Goal: Entertainment & Leisure: Browse casually

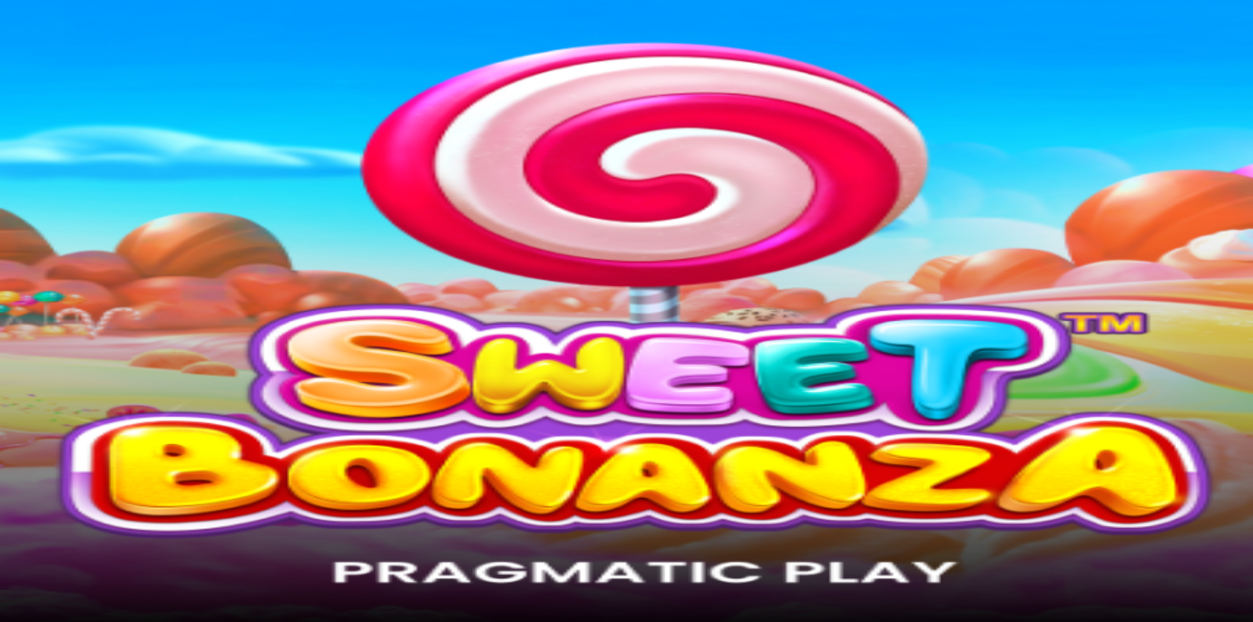
click at [85, 54] on button "Log in" at bounding box center [69, 47] width 34 height 14
click at [98, 401] on input "email" at bounding box center [51, 407] width 93 height 13
type input "**********"
click at [5, 475] on button "Log In" at bounding box center [22, 482] width 35 height 14
click at [40, 168] on span "Deposit" at bounding box center [24, 163] width 29 height 10
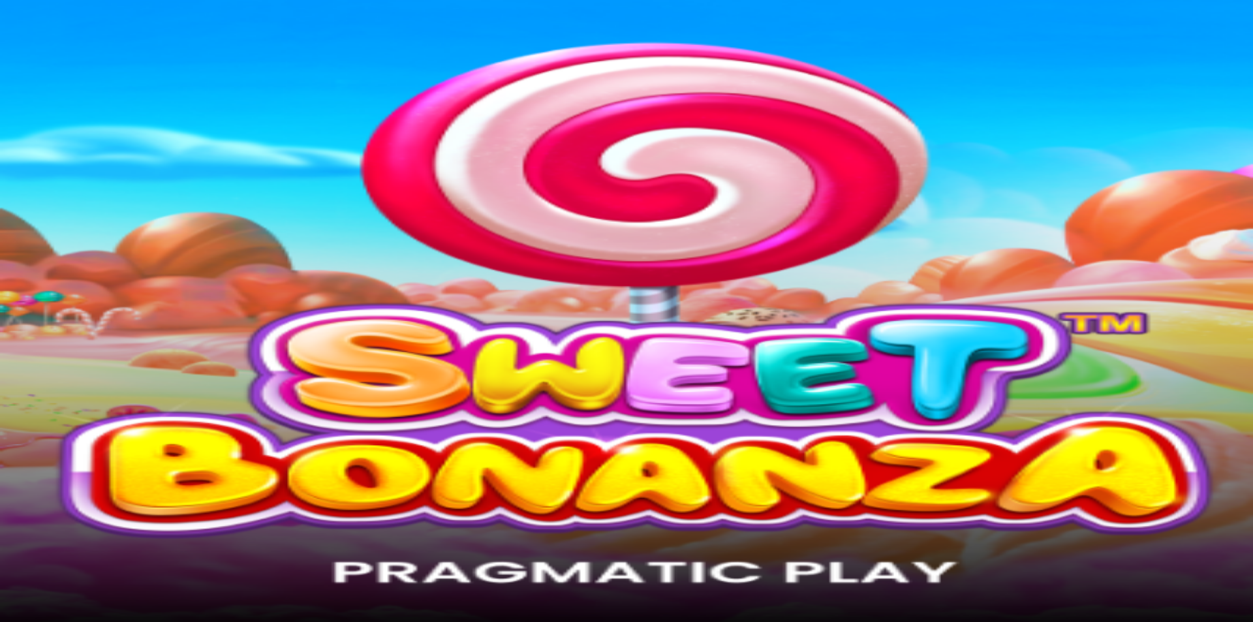
click at [84, 46] on img "Primary" at bounding box center [44, 33] width 78 height 33
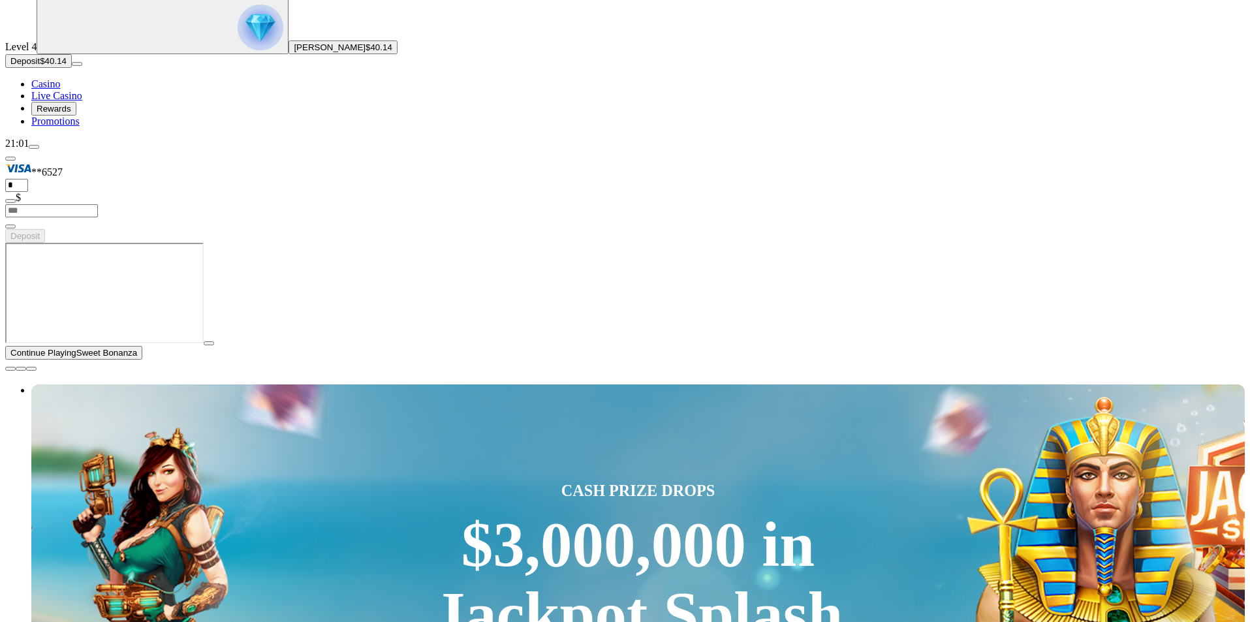
scroll to position [109, 0]
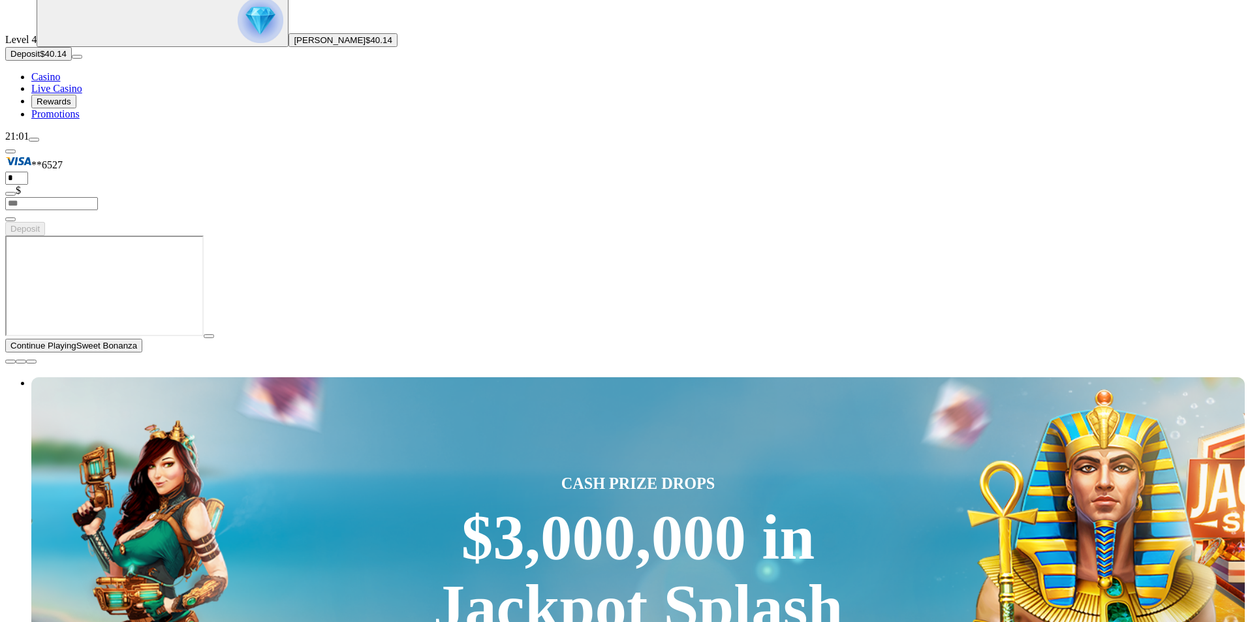
click at [10, 362] on span "close icon" at bounding box center [10, 362] width 0 height 0
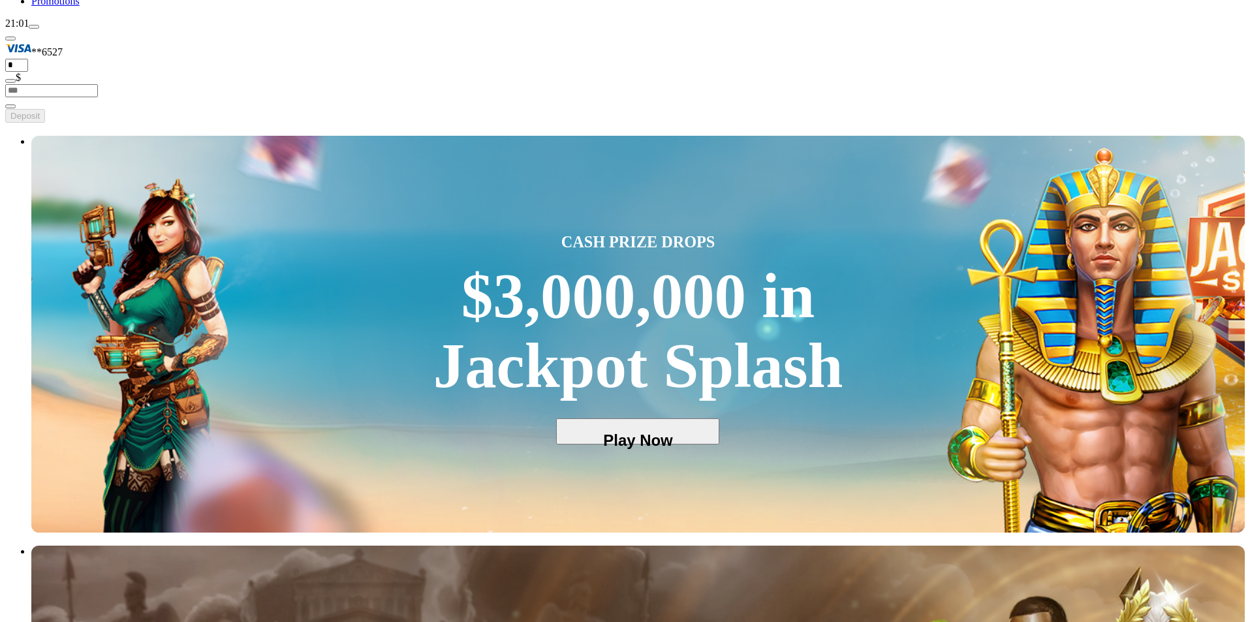
scroll to position [217, 0]
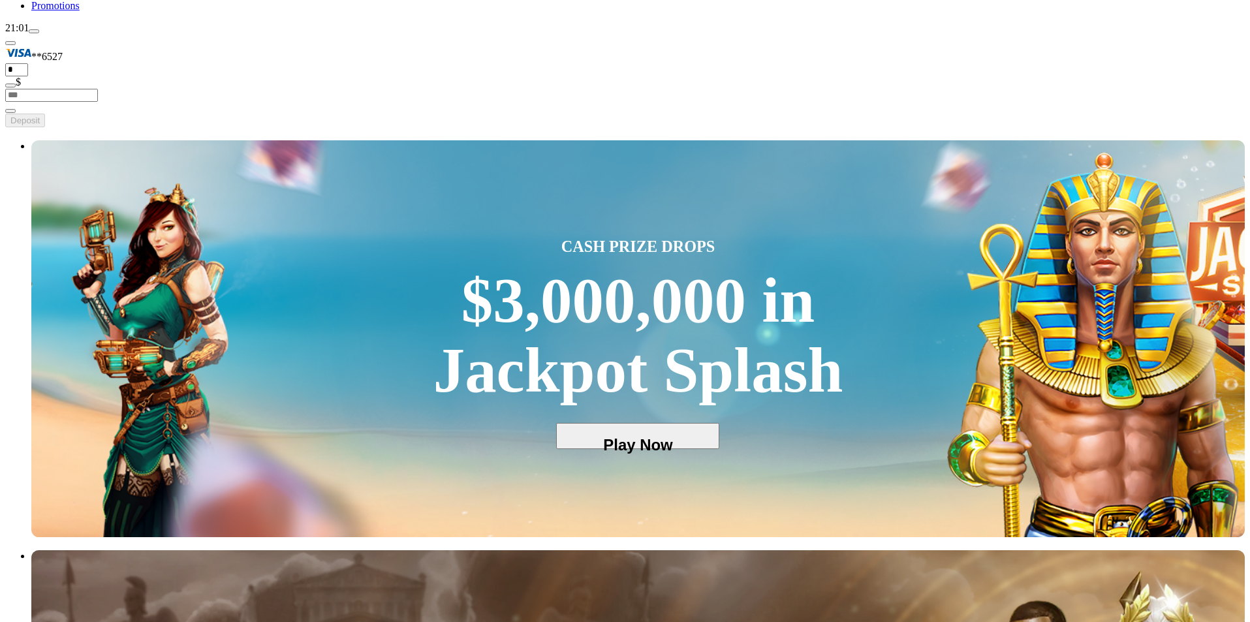
type input "********"
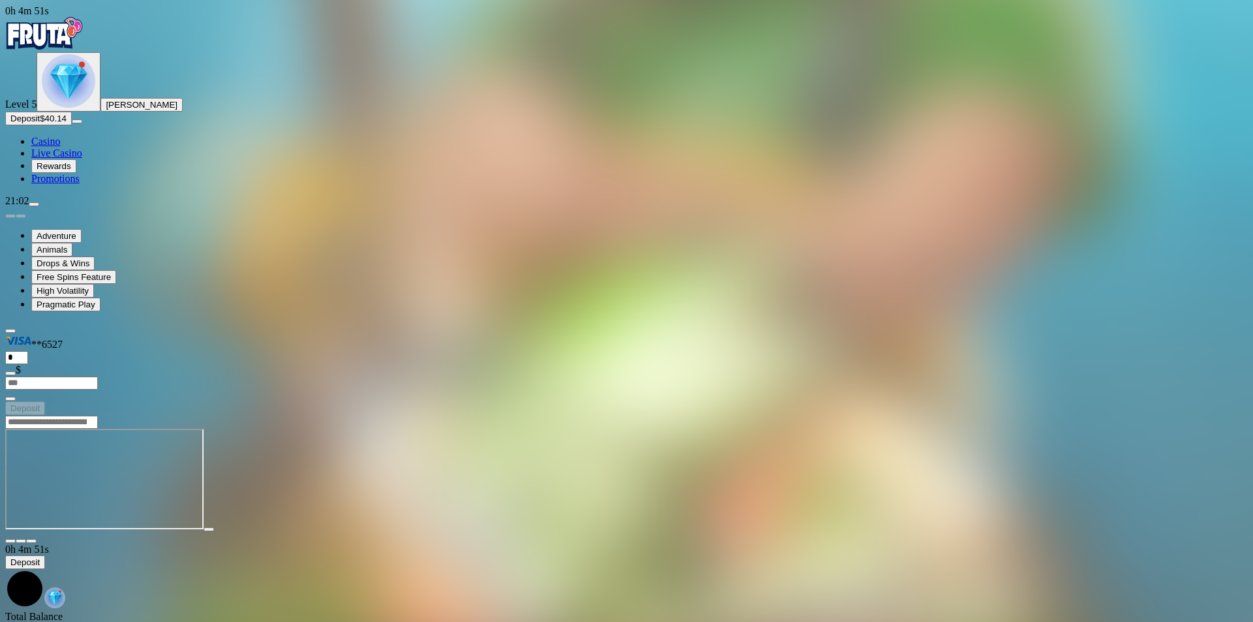
click at [78, 108] on img "Primary" at bounding box center [69, 81] width 54 height 54
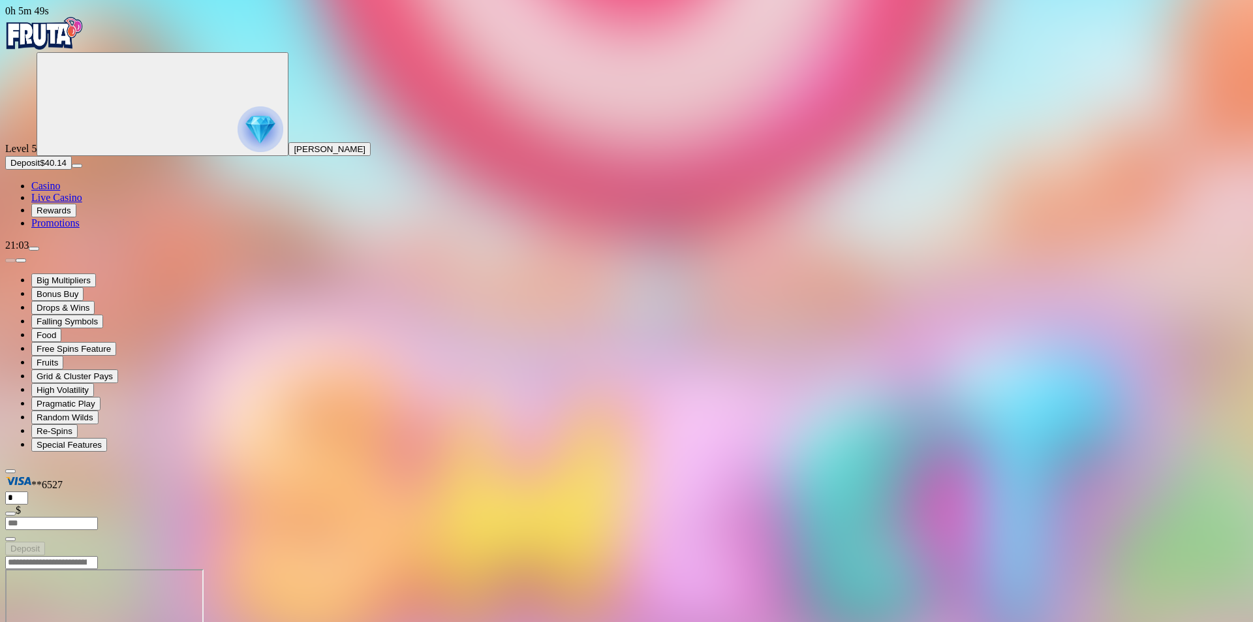
click at [75, 33] on img "Primary" at bounding box center [44, 33] width 78 height 33
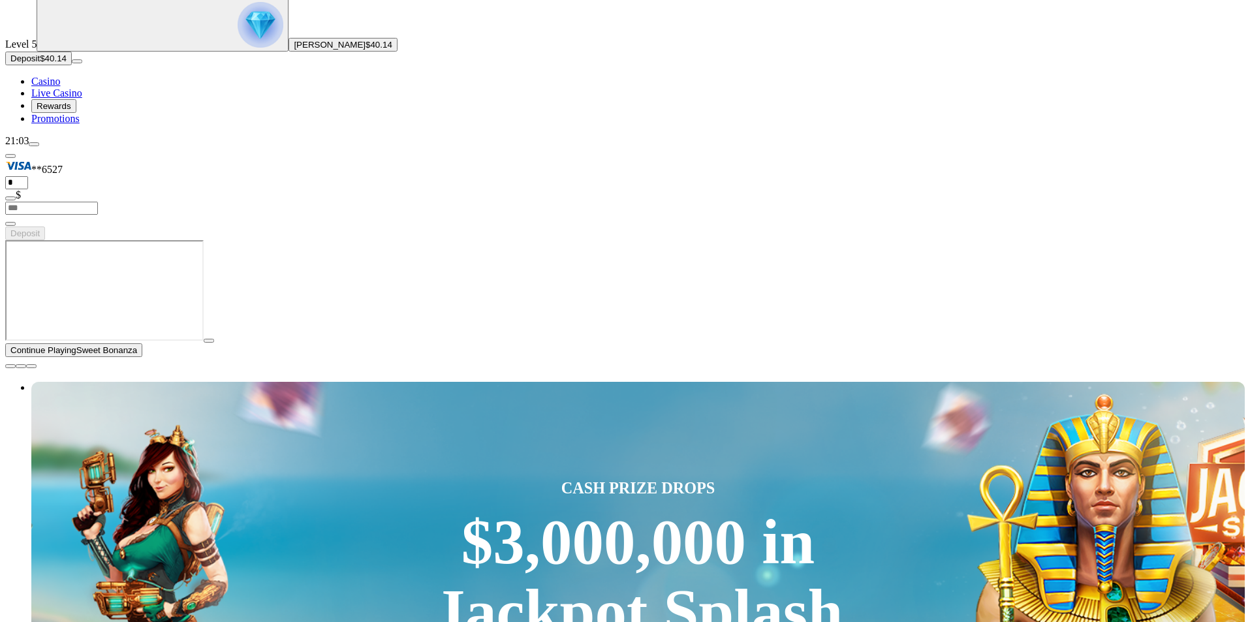
scroll to position [109, 0]
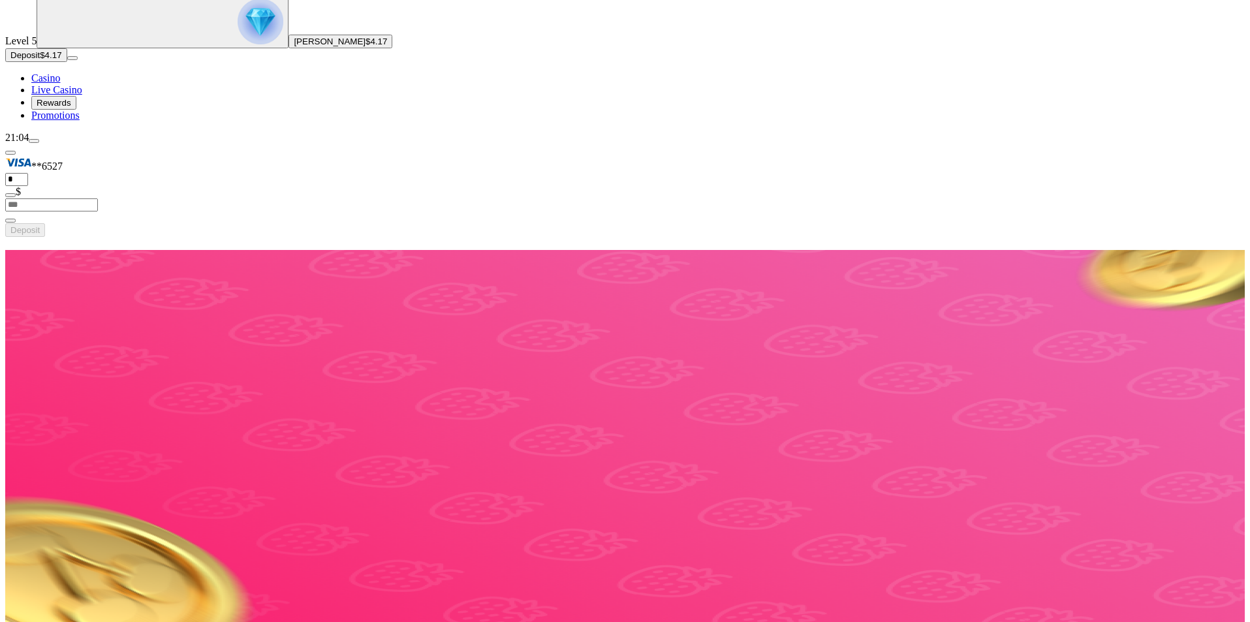
click at [294, 46] on span "[PERSON_NAME]" at bounding box center [330, 42] width 72 height 10
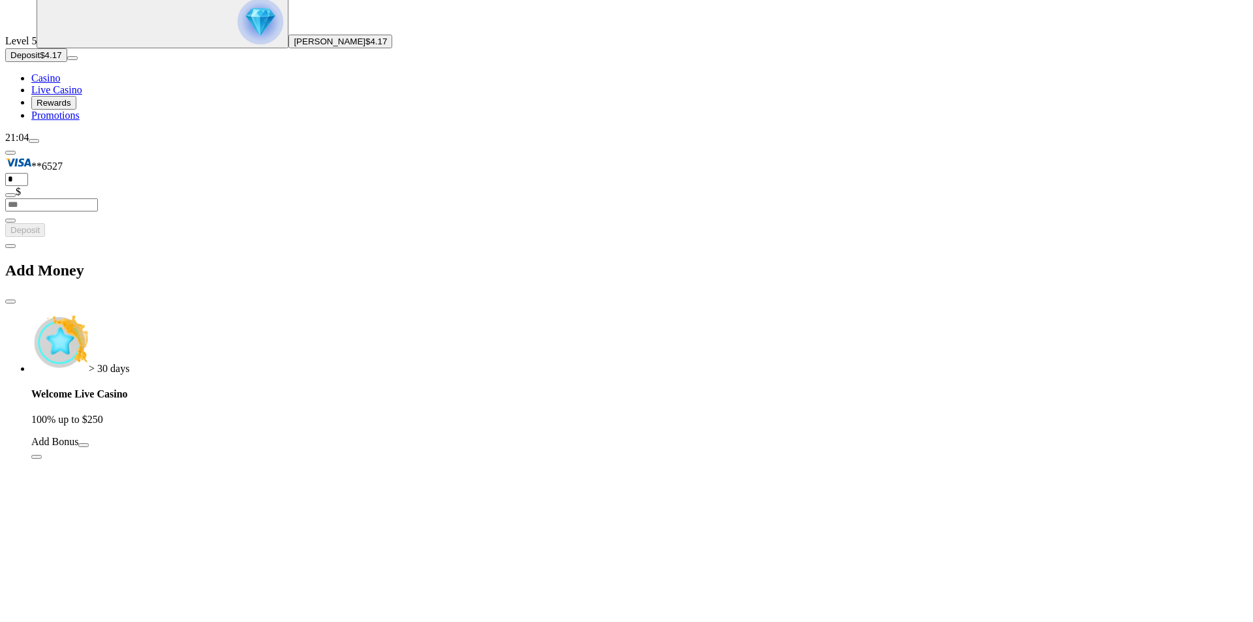
click at [10, 246] on span "chevron-left icon" at bounding box center [10, 246] width 0 height 0
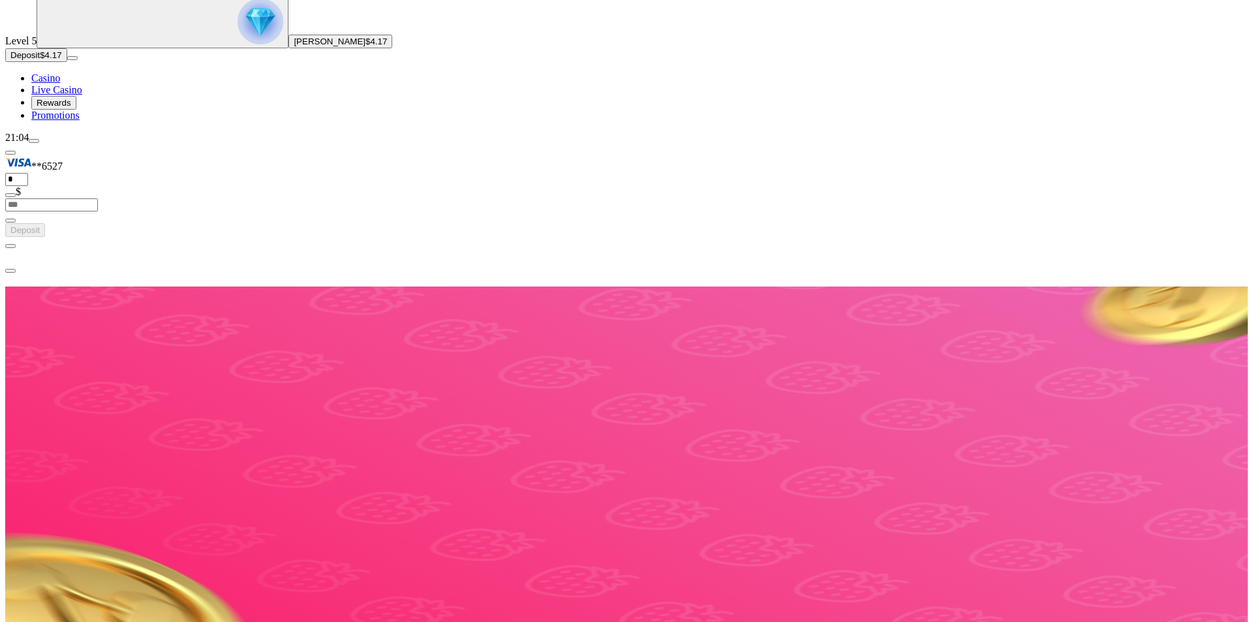
click at [10, 271] on span "close icon" at bounding box center [10, 271] width 0 height 0
